Goal: Transaction & Acquisition: Book appointment/travel/reservation

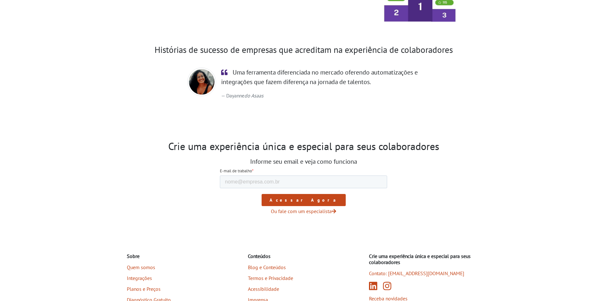
scroll to position [944, 0]
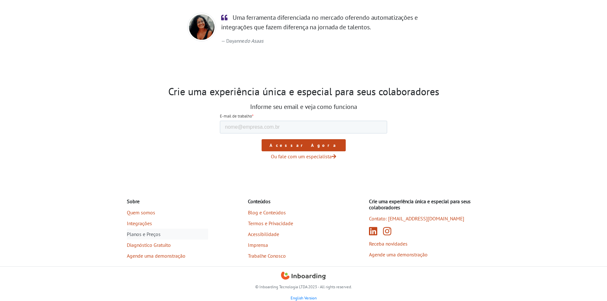
click at [152, 236] on link "Planos e Preços" at bounding box center [167, 234] width 81 height 11
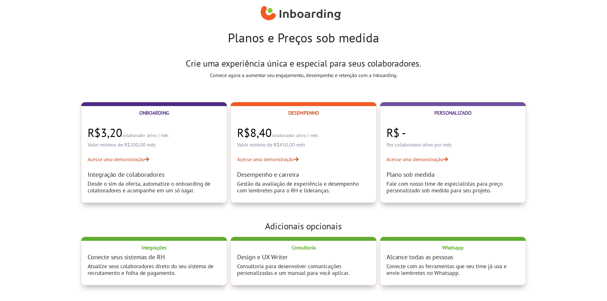
select select "BR"
click at [256, 159] on link "Acesse uma demonstração" at bounding box center [303, 159] width 133 height 8
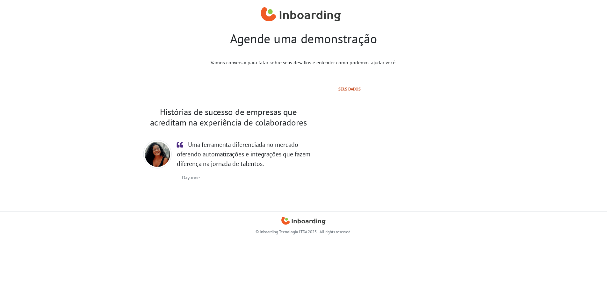
select select "BR"
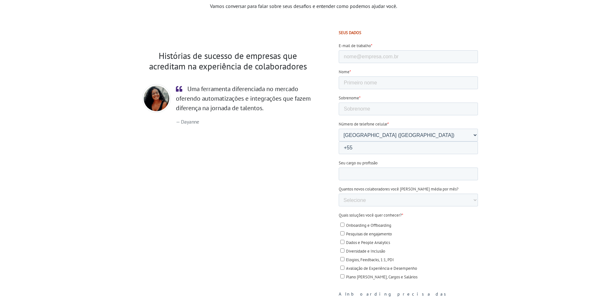
scroll to position [85, 0]
